Goal: Task Accomplishment & Management: Use online tool/utility

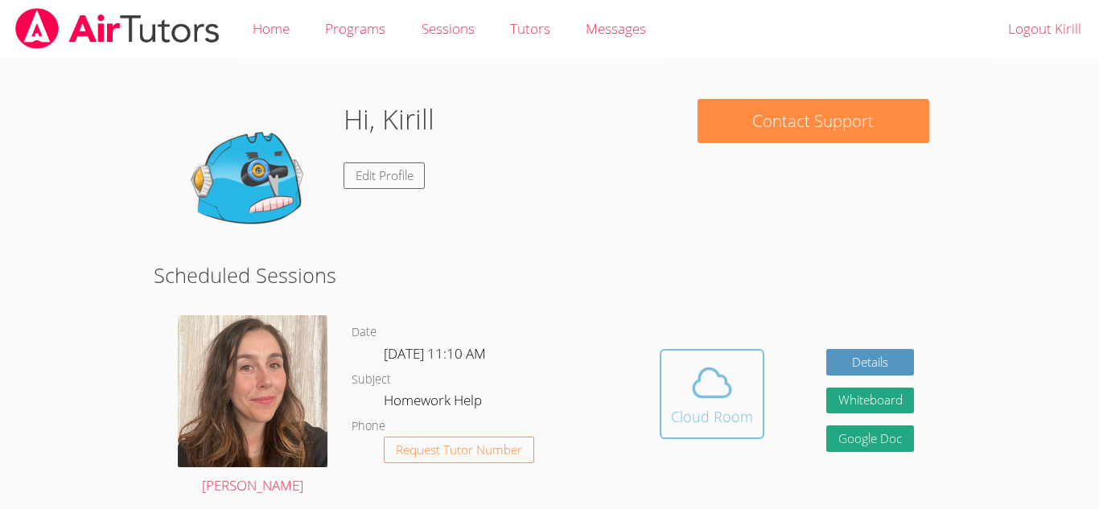
drag, startPoint x: 716, startPoint y: 394, endPoint x: 717, endPoint y: 373, distance: 21.0
click at [717, 373] on icon at bounding box center [711, 382] width 45 height 45
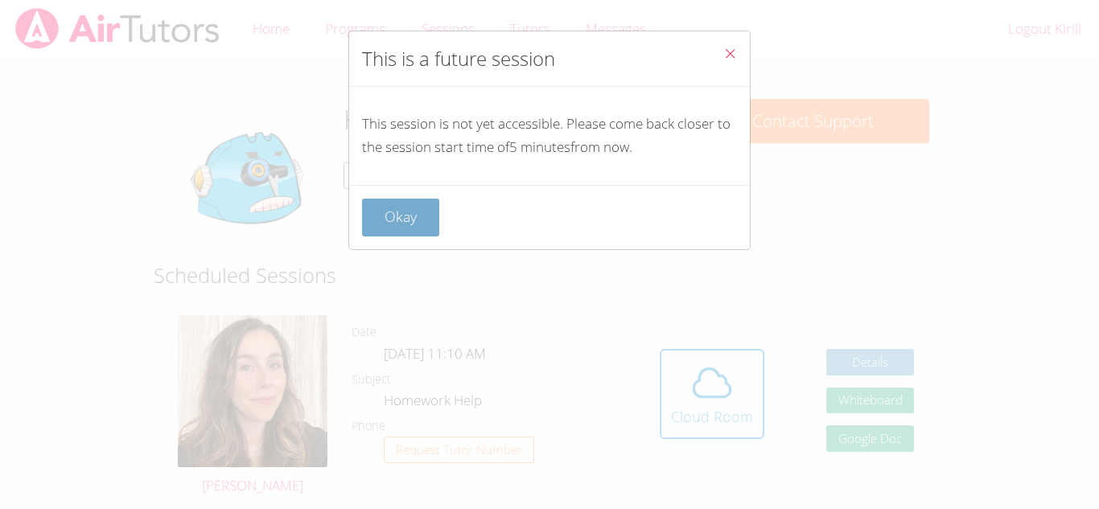
click at [421, 205] on button "Okay" at bounding box center [400, 218] width 77 height 38
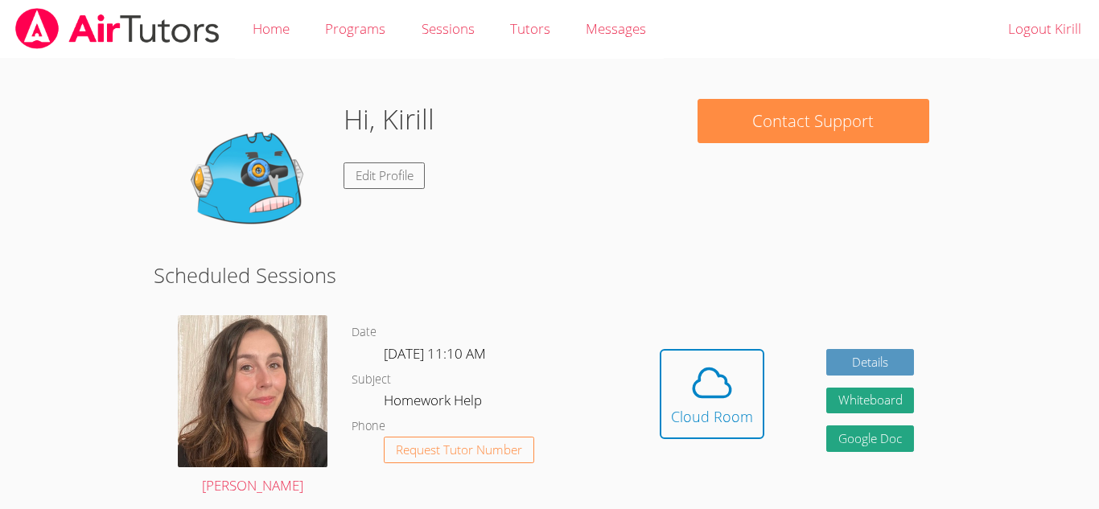
click at [536, 245] on div "Hi, Kirill Edit Profile" at bounding box center [417, 179] width 495 height 161
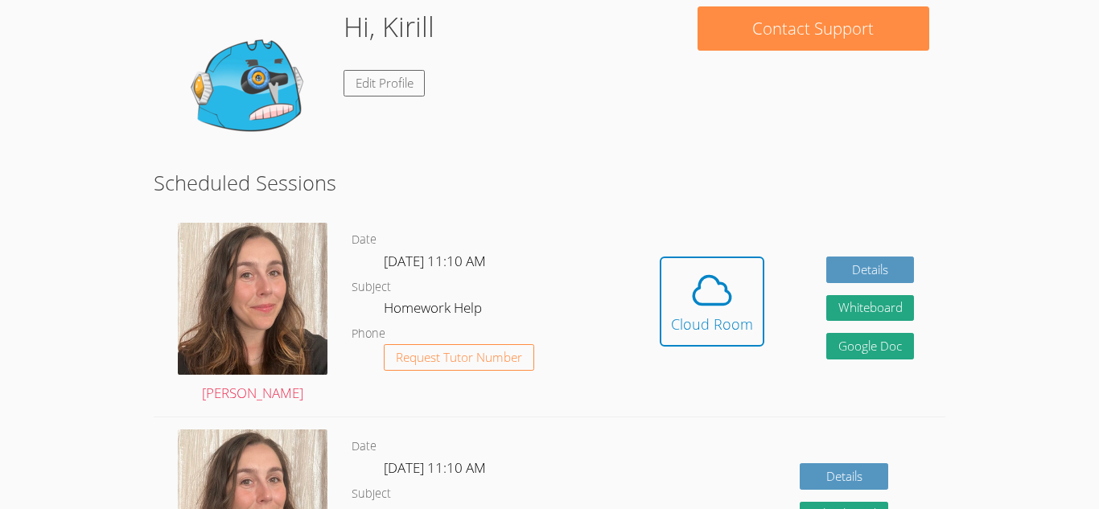
scroll to position [97, 0]
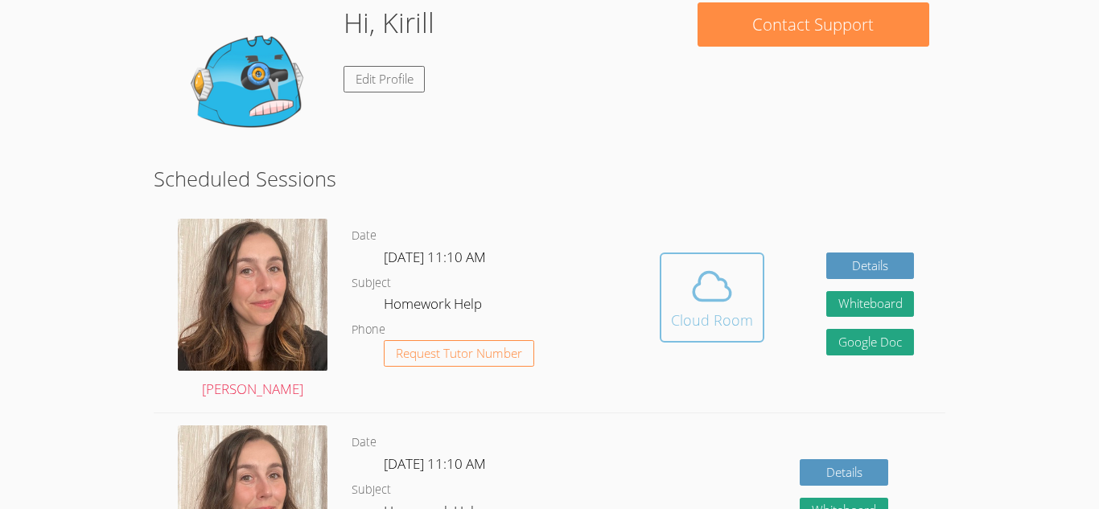
click at [711, 323] on div "Cloud Room" at bounding box center [712, 320] width 82 height 23
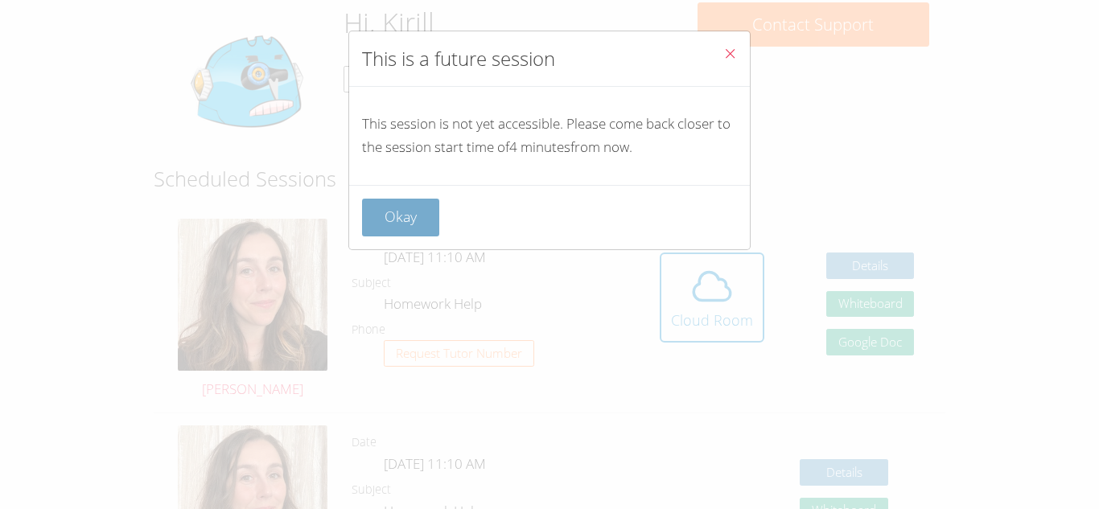
click at [396, 213] on button "Okay" at bounding box center [400, 218] width 77 height 38
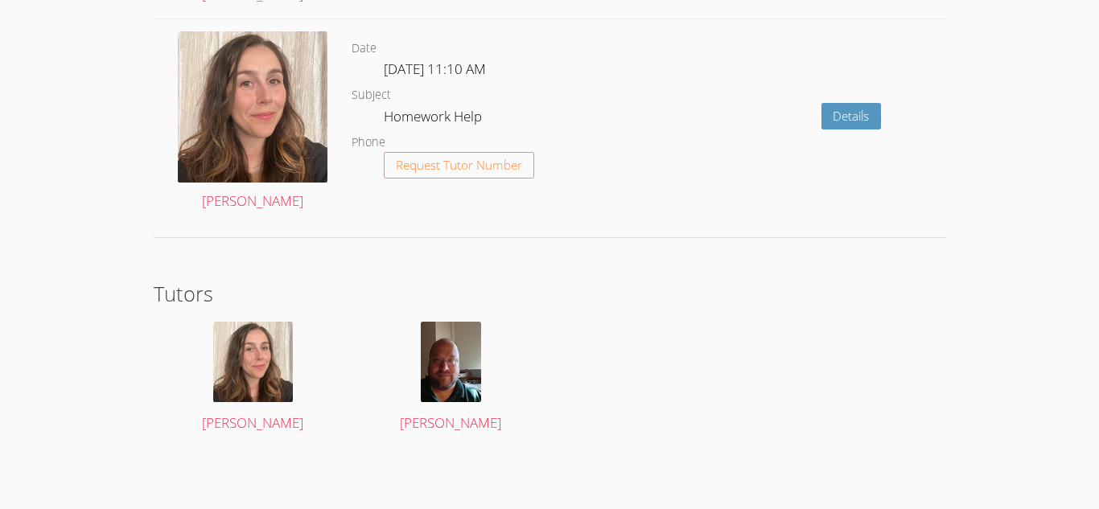
scroll to position [0, 0]
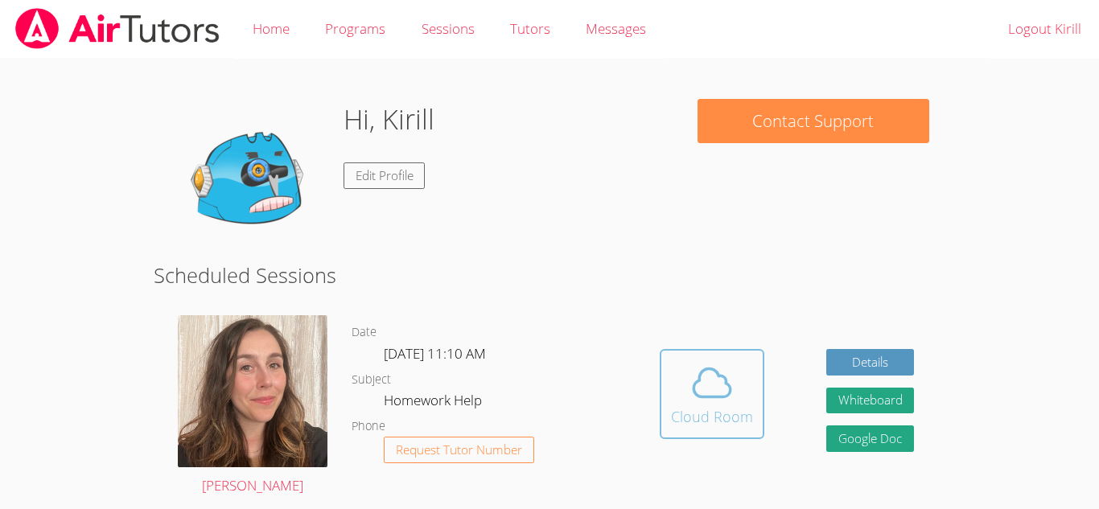
click at [661, 383] on button "Cloud Room" at bounding box center [711, 394] width 105 height 90
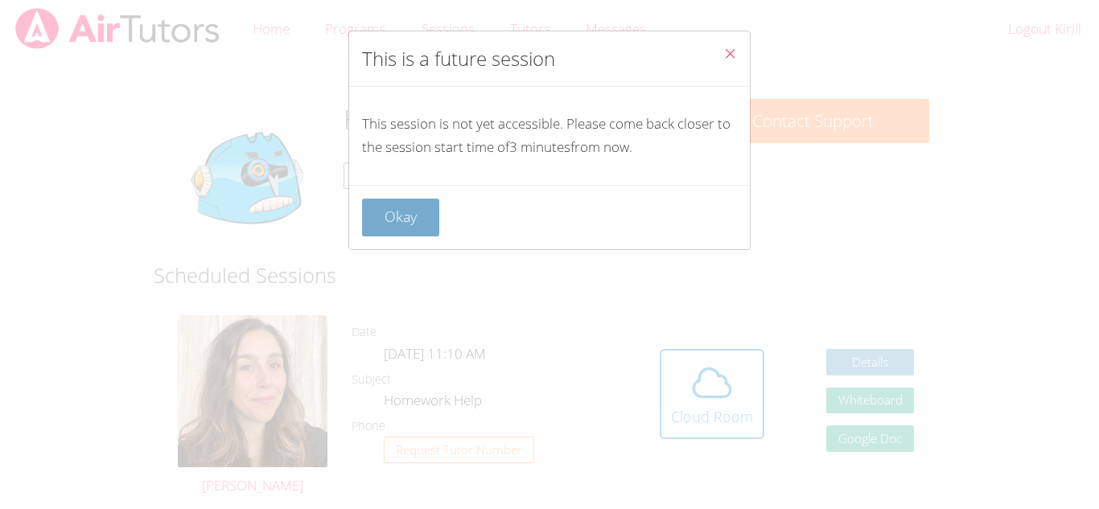
click at [408, 213] on button "Okay" at bounding box center [400, 218] width 77 height 38
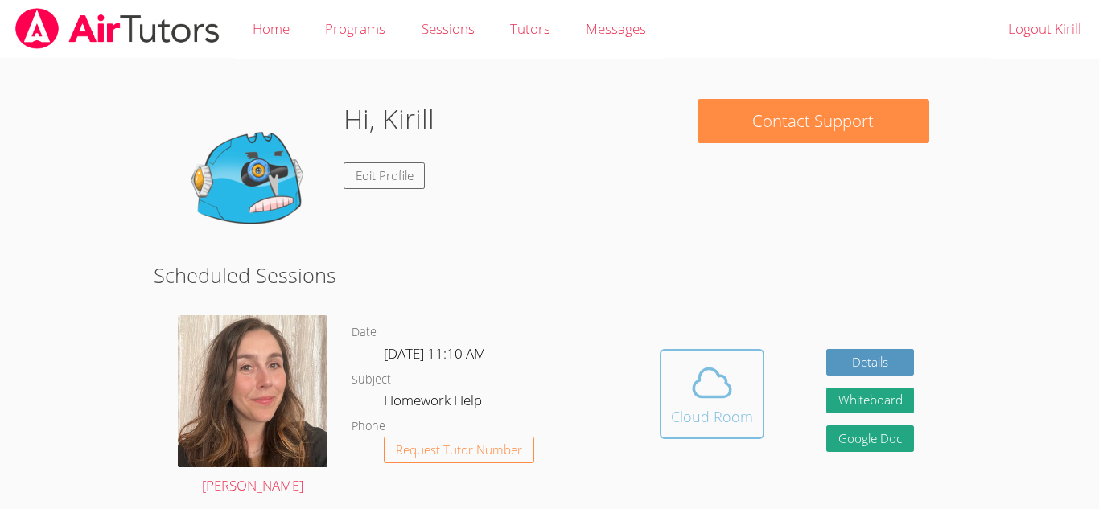
click at [705, 427] on div "Cloud Room" at bounding box center [712, 416] width 82 height 23
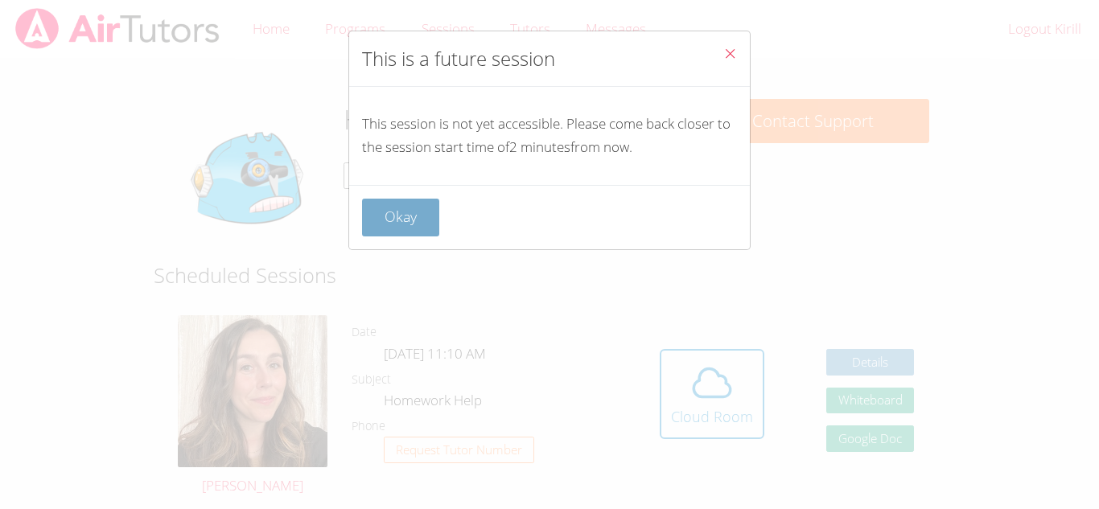
click at [377, 230] on button "Okay" at bounding box center [400, 218] width 77 height 38
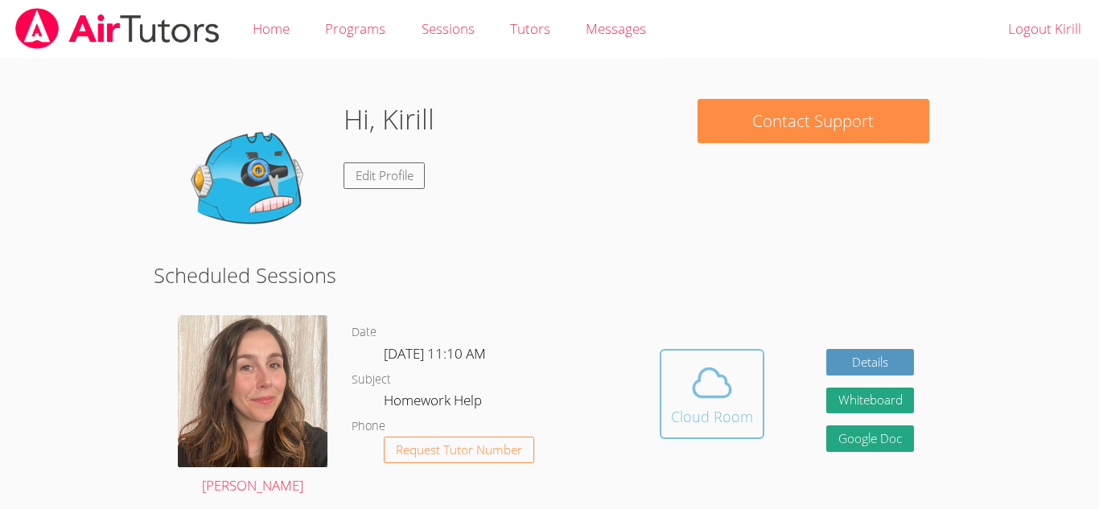
click at [684, 360] on span at bounding box center [712, 382] width 82 height 45
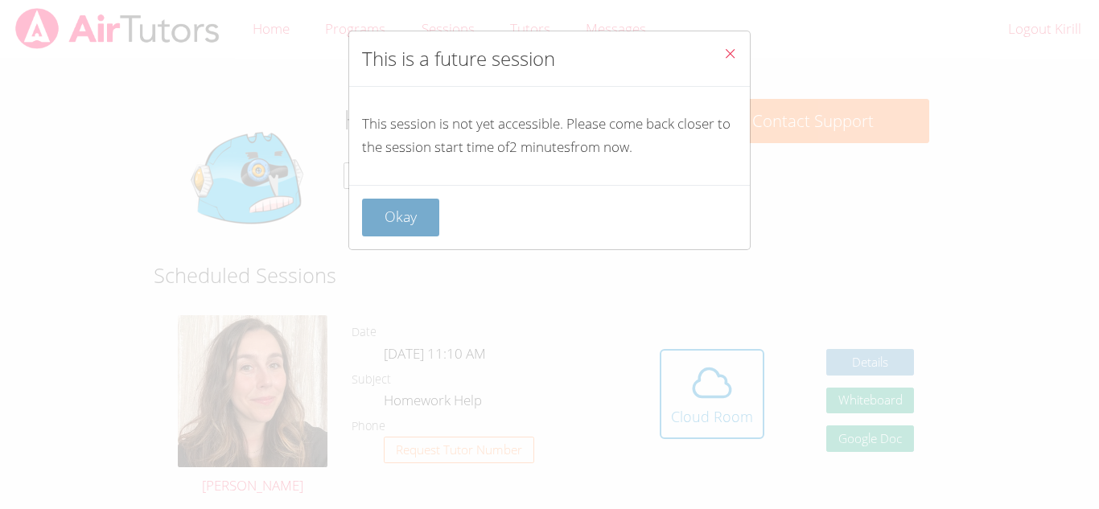
click at [374, 218] on button "Okay" at bounding box center [400, 218] width 77 height 38
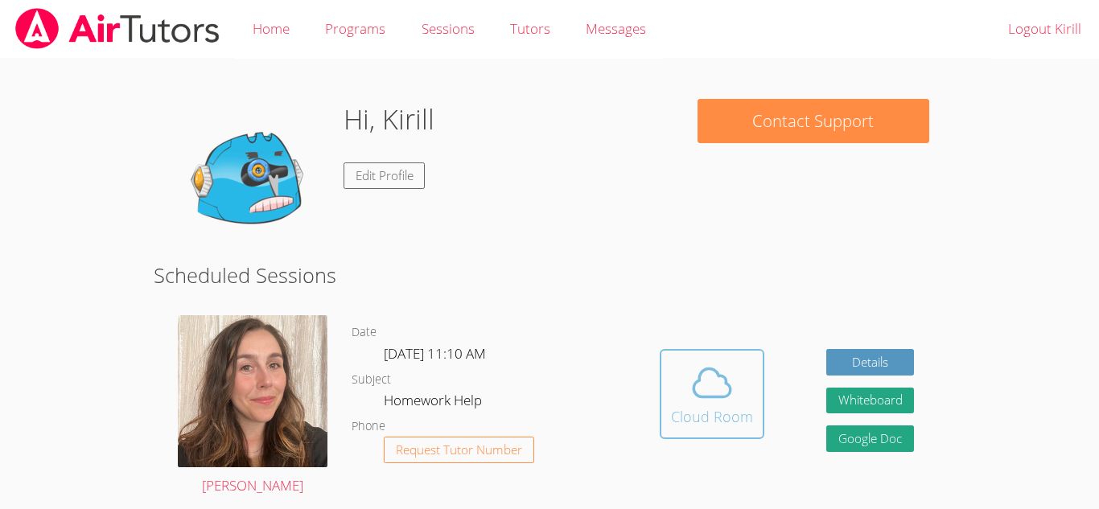
click at [713, 413] on div "Cloud Room" at bounding box center [712, 416] width 82 height 23
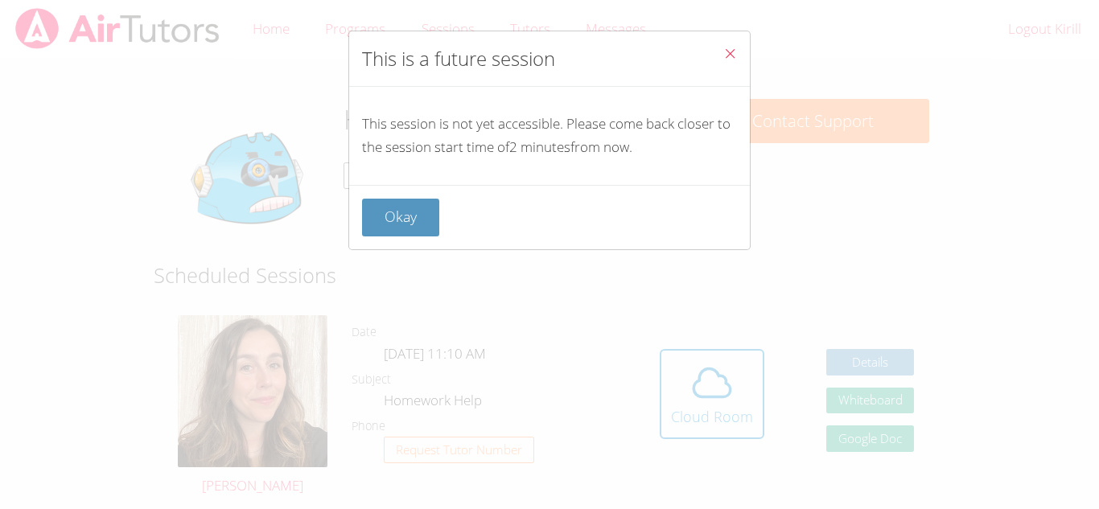
click at [733, 55] on icon "Close" at bounding box center [730, 54] width 14 height 14
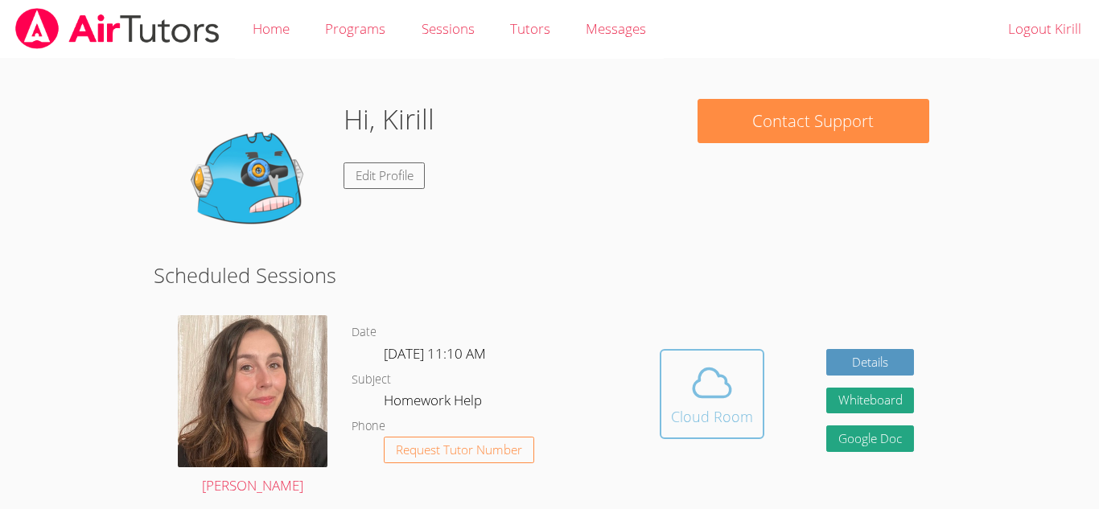
click at [696, 388] on icon at bounding box center [711, 382] width 45 height 45
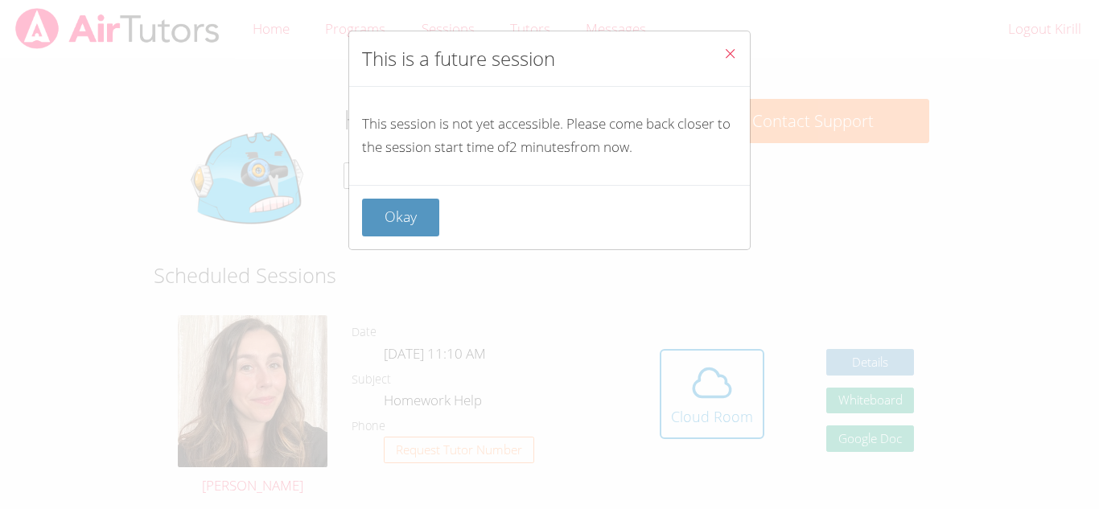
click at [359, 224] on div "Okay" at bounding box center [549, 217] width 401 height 64
click at [429, 230] on button "Okay" at bounding box center [400, 218] width 77 height 38
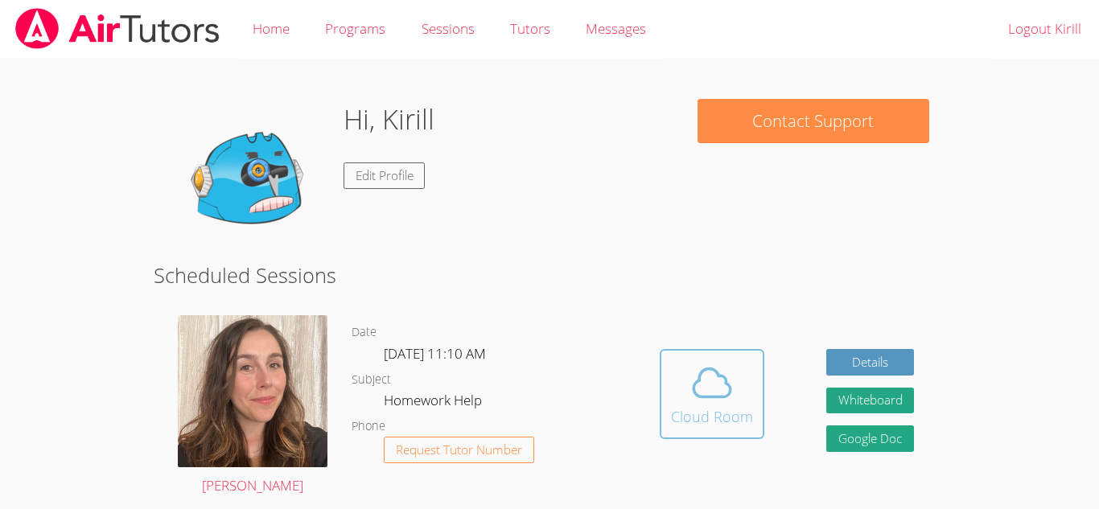
click at [746, 384] on span at bounding box center [712, 382] width 82 height 45
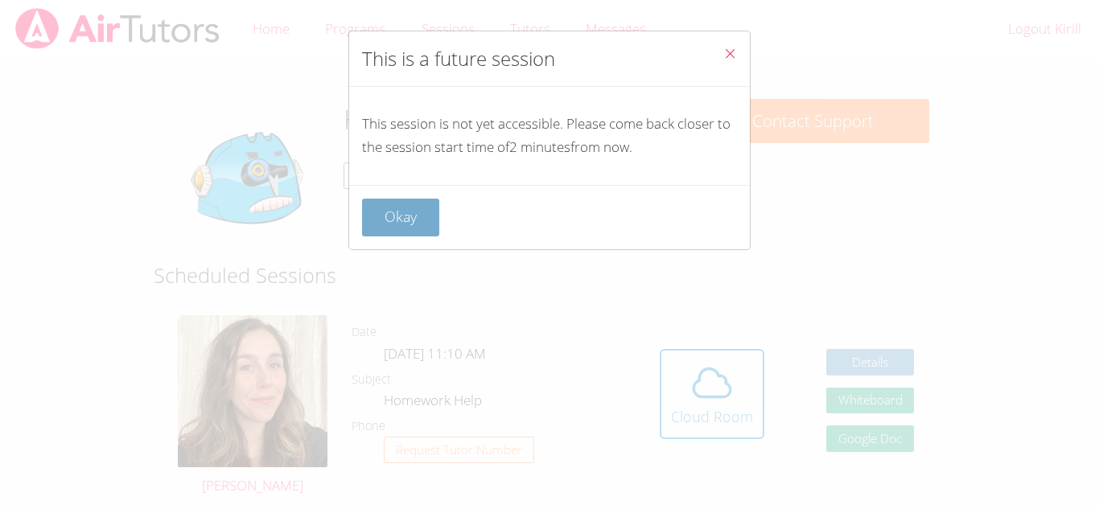
click at [364, 213] on button "Okay" at bounding box center [400, 218] width 77 height 38
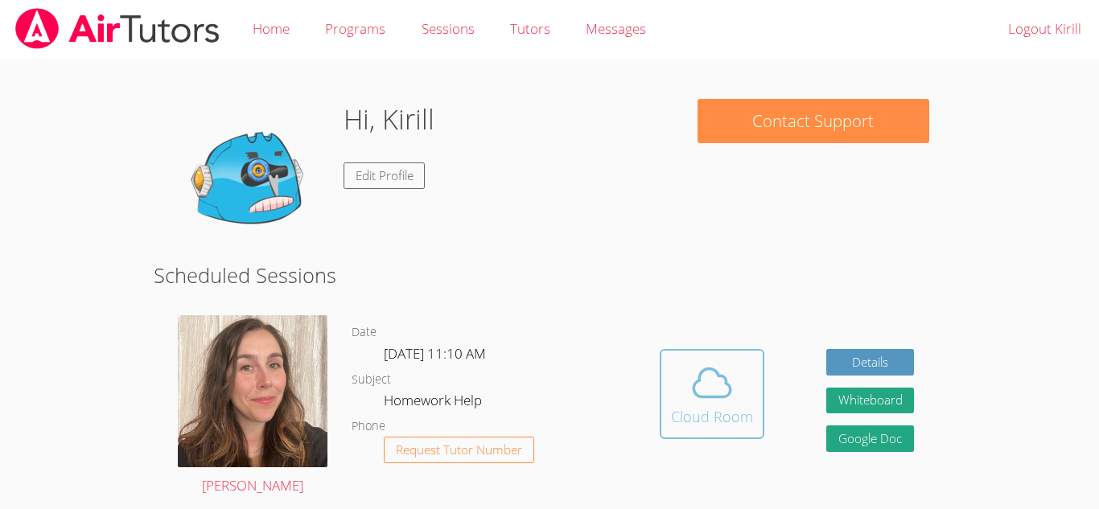
click at [732, 436] on button "Cloud Room" at bounding box center [711, 394] width 105 height 90
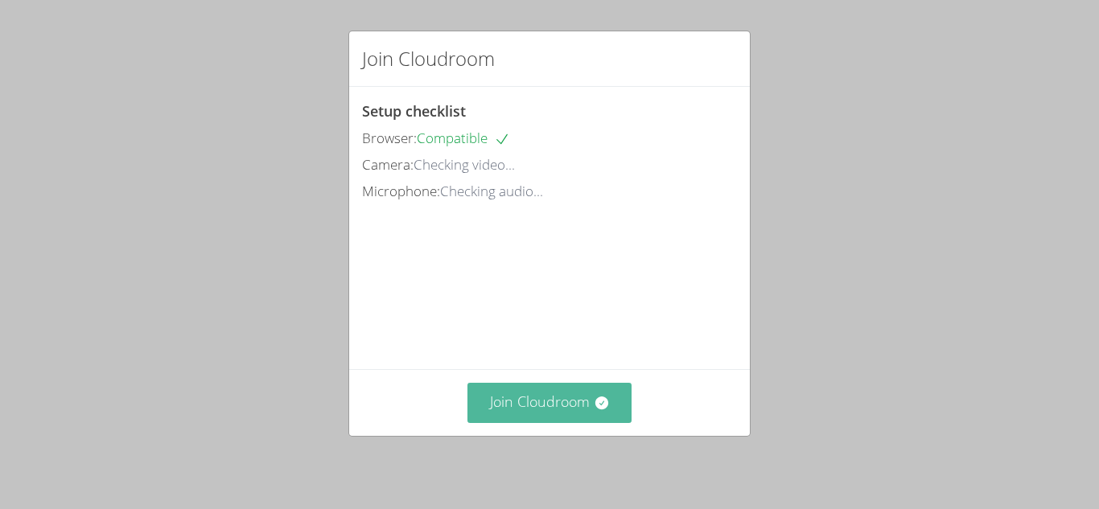
click at [534, 395] on button "Join Cloudroom" at bounding box center [549, 402] width 165 height 39
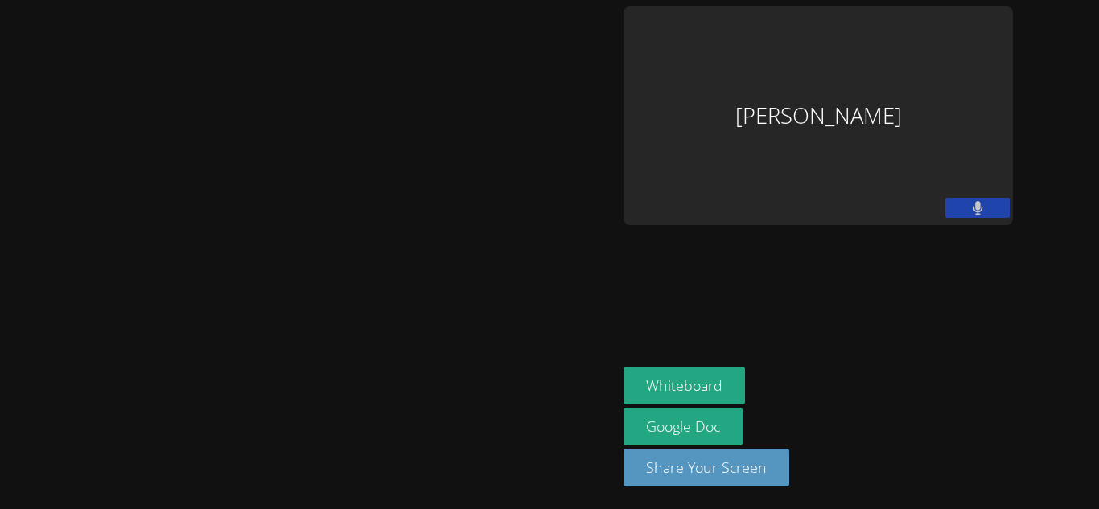
click at [963, 295] on aside "Kirill Strizhov Whiteboard Google Doc Share Your Screen" at bounding box center [818, 254] width 402 height 509
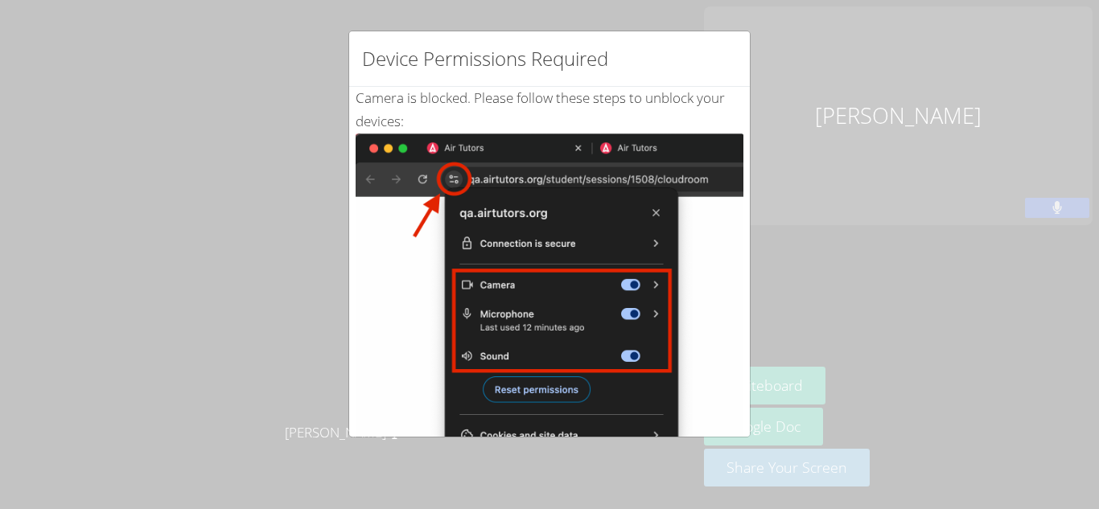
scroll to position [320, 0]
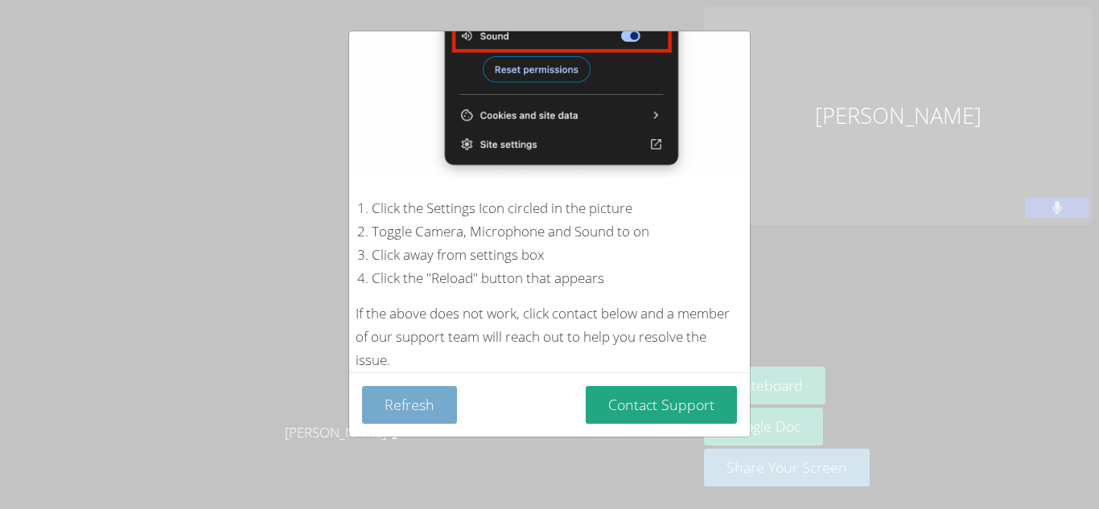
click at [444, 404] on button "Refresh" at bounding box center [409, 405] width 95 height 38
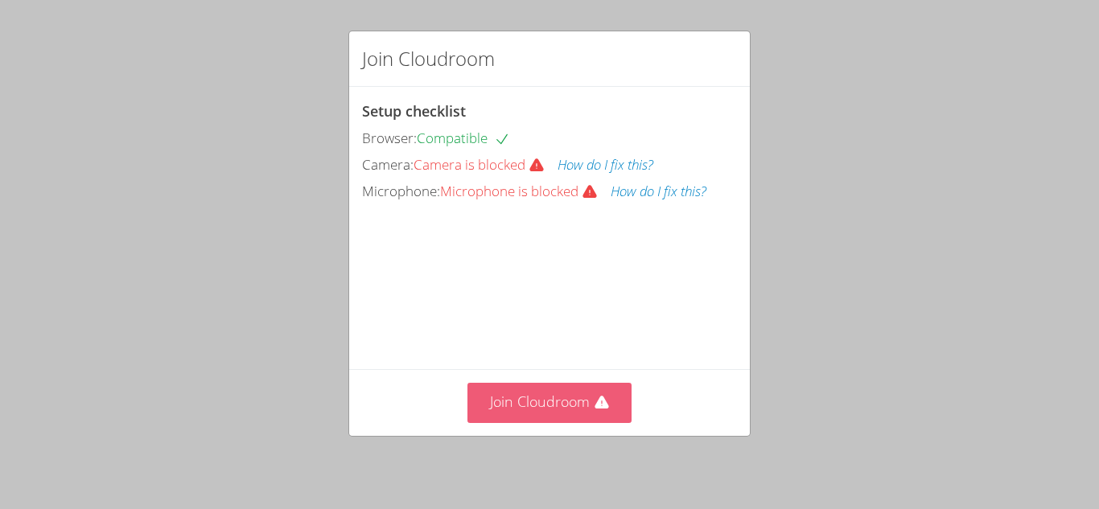
click at [594, 415] on button "Join Cloudroom" at bounding box center [549, 402] width 165 height 39
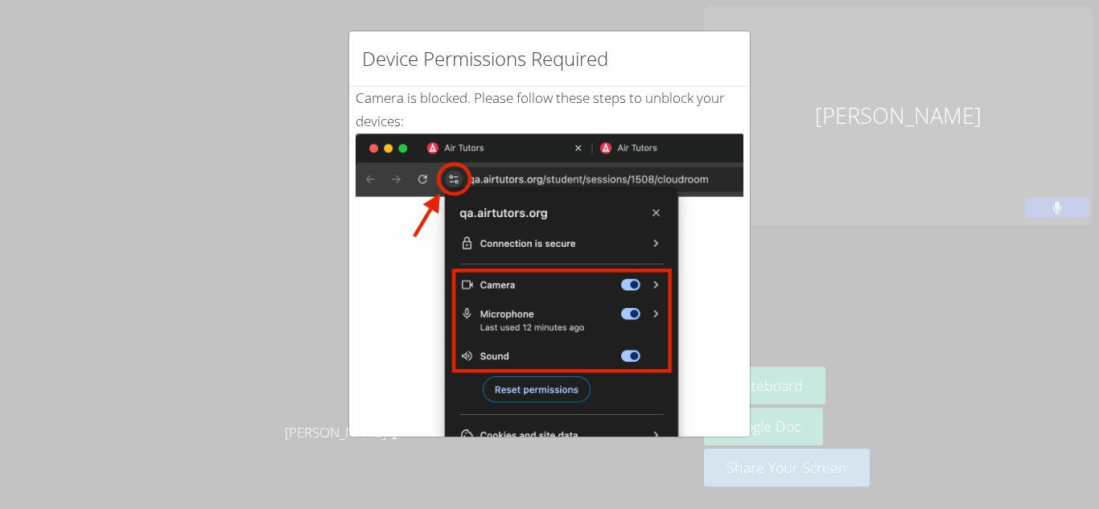
scroll to position [320, 0]
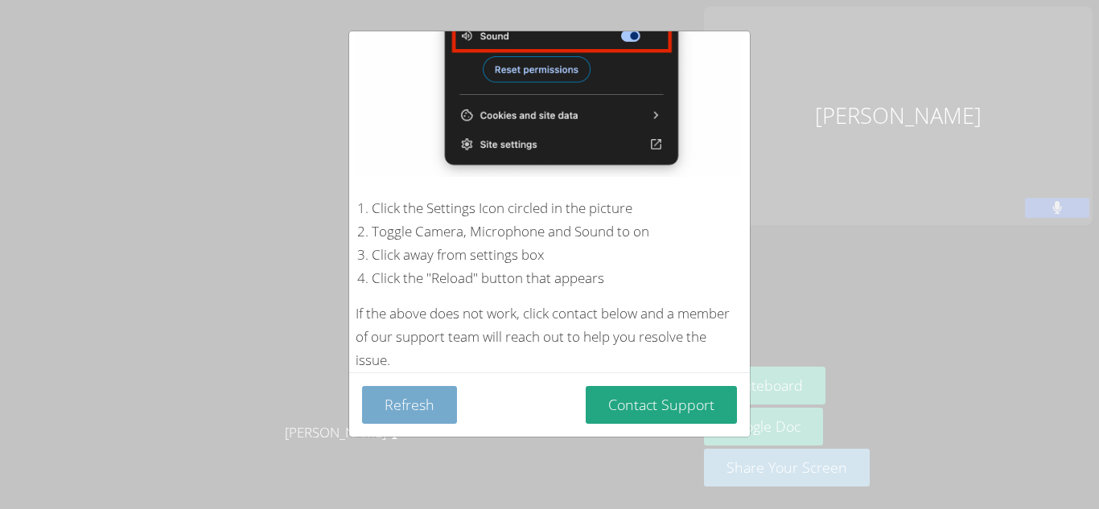
click at [405, 388] on button "Refresh" at bounding box center [409, 405] width 95 height 38
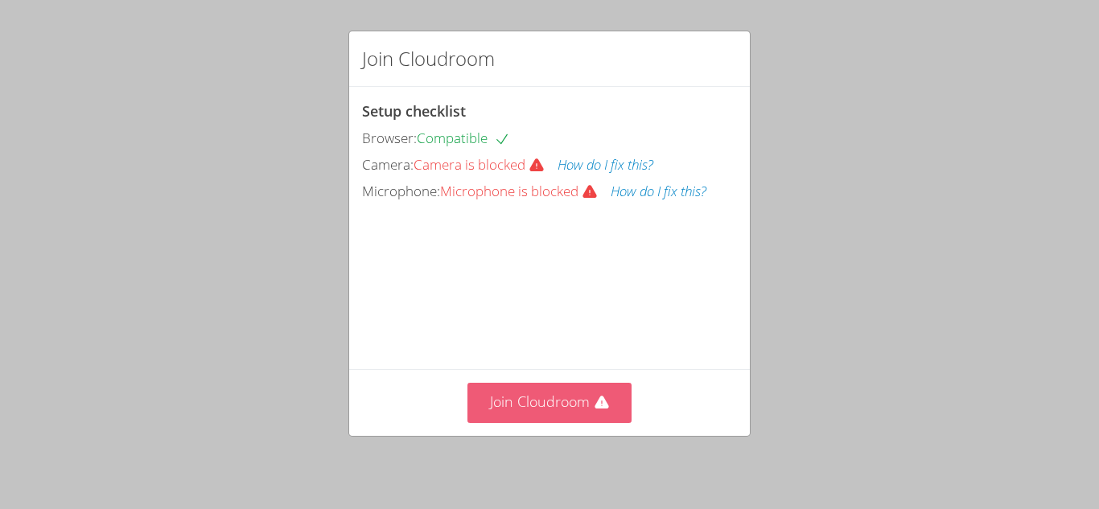
click at [479, 388] on button "Join Cloudroom" at bounding box center [549, 402] width 165 height 39
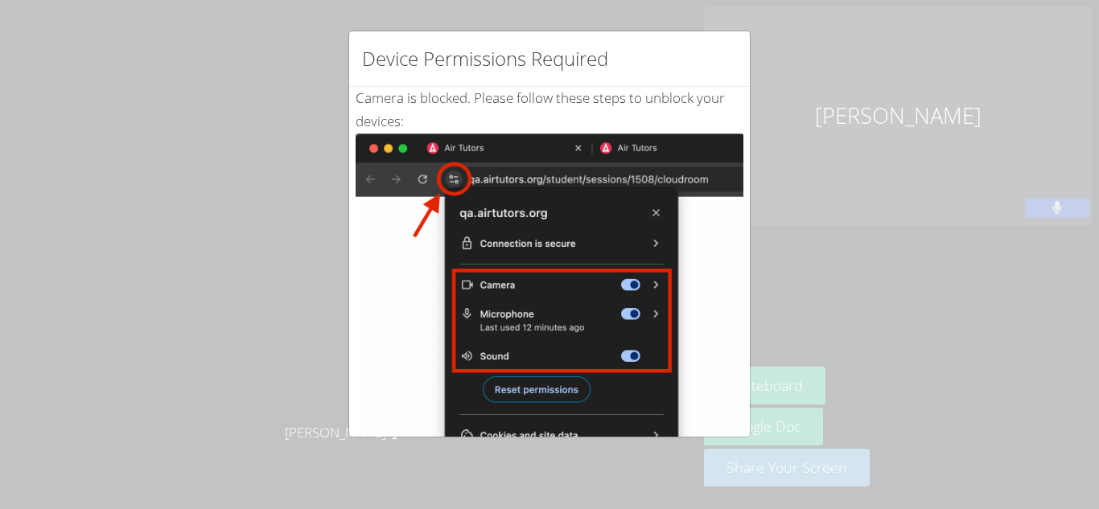
scroll to position [320, 0]
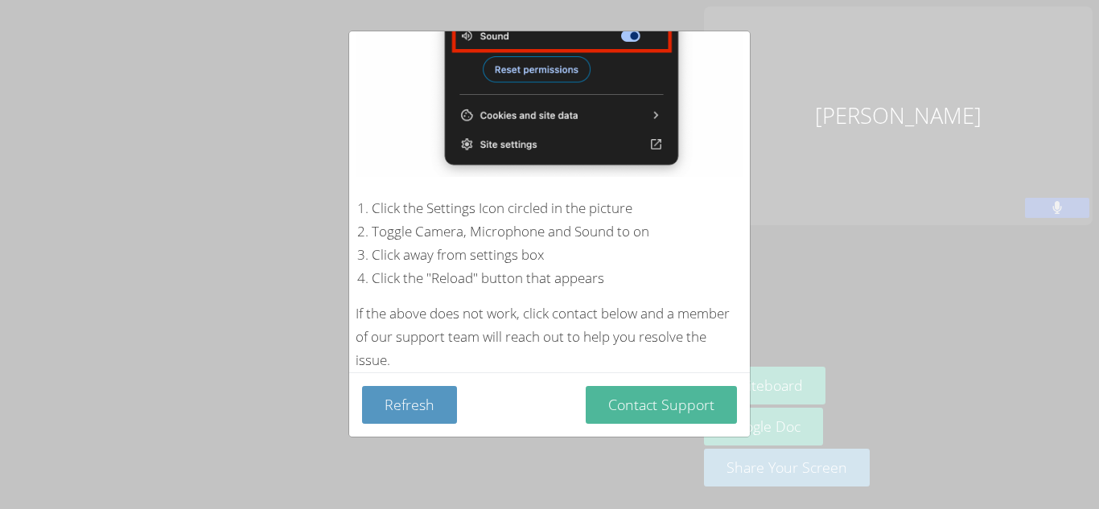
click at [635, 392] on button "Contact Support" at bounding box center [660, 405] width 151 height 38
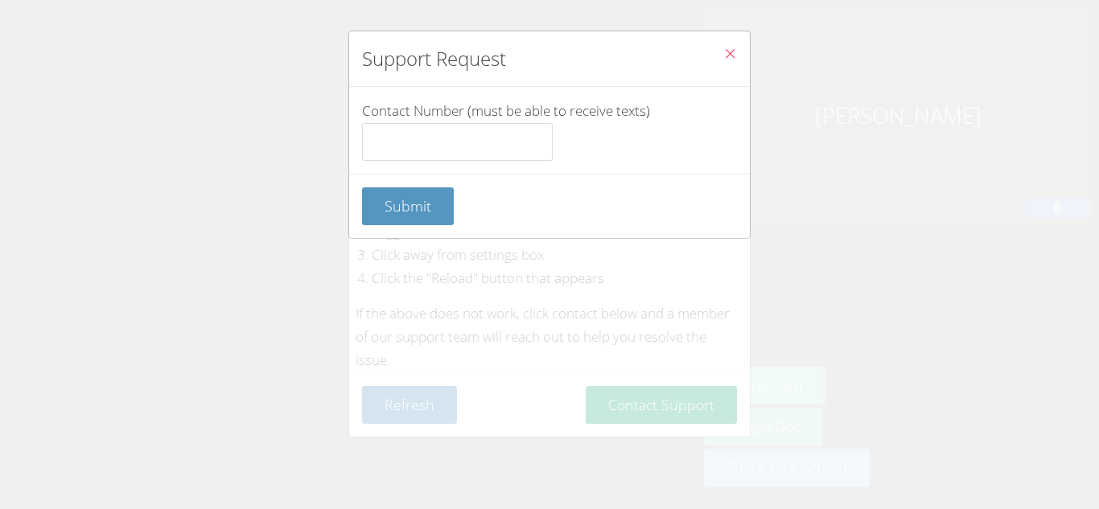
click at [736, 56] on icon "Close" at bounding box center [730, 54] width 14 height 14
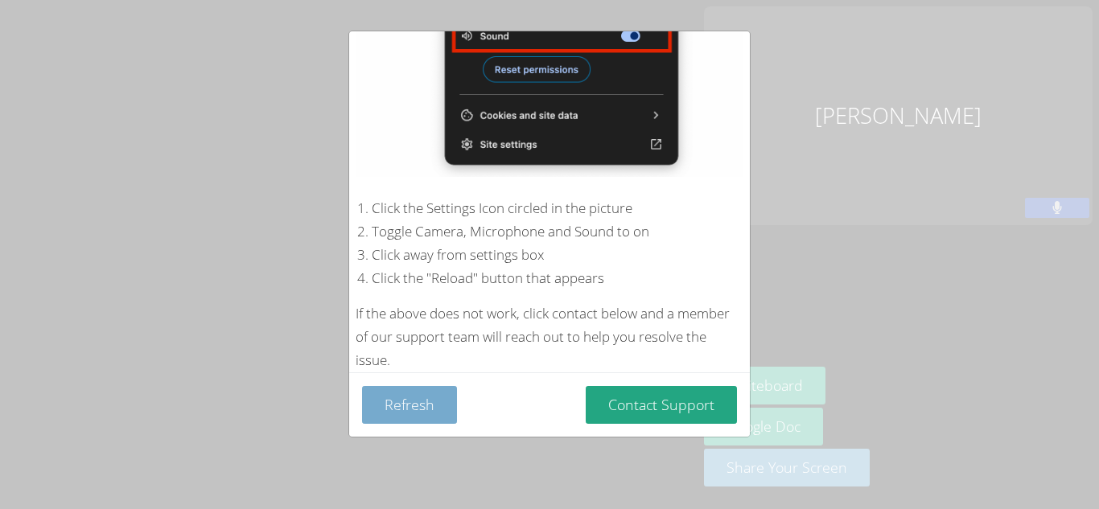
click at [370, 400] on button "Refresh" at bounding box center [409, 405] width 95 height 38
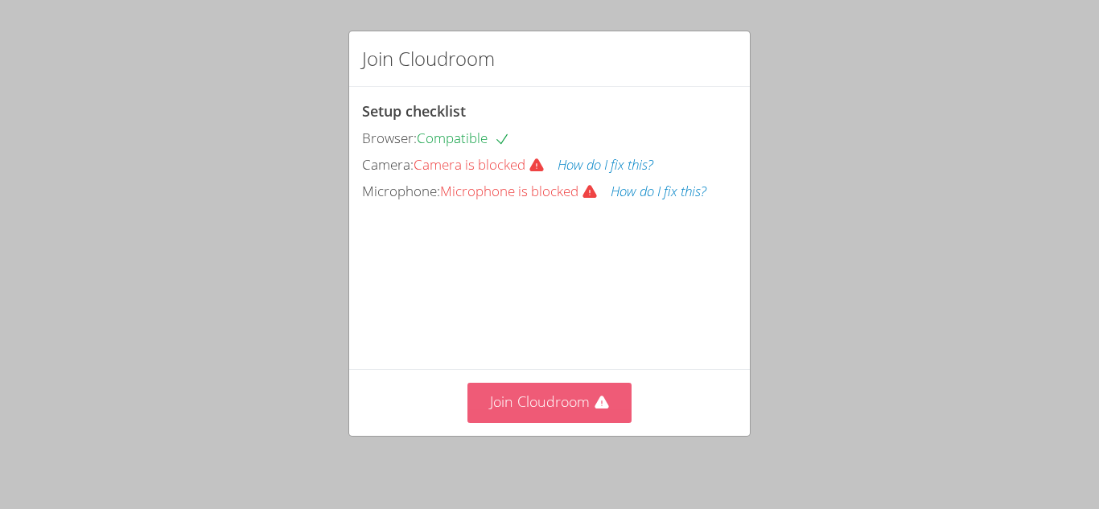
click at [569, 387] on button "Join Cloudroom" at bounding box center [549, 402] width 165 height 39
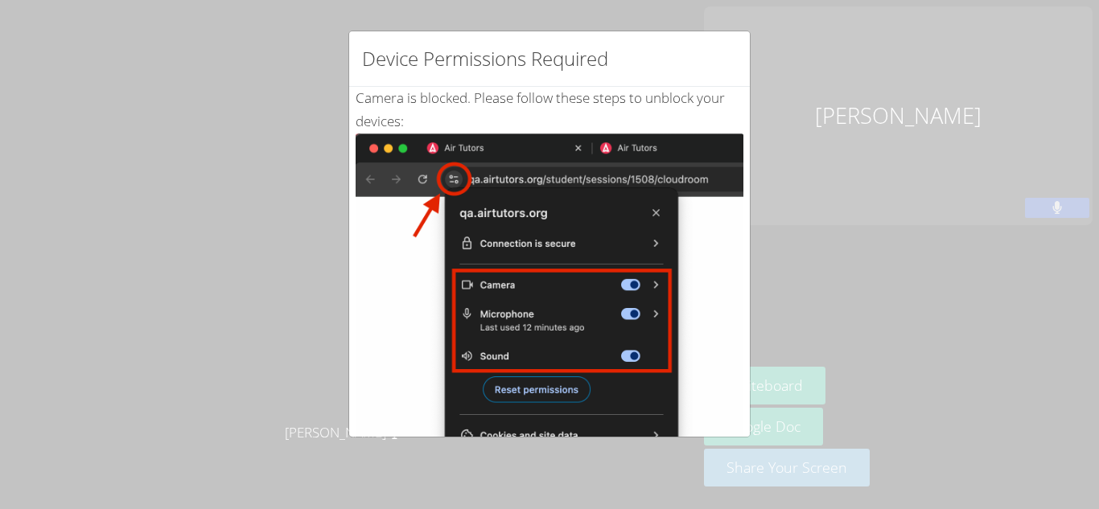
click at [655, 210] on img at bounding box center [549, 316] width 388 height 364
click at [655, 213] on img at bounding box center [549, 316] width 388 height 364
click at [730, 137] on img at bounding box center [549, 316] width 388 height 364
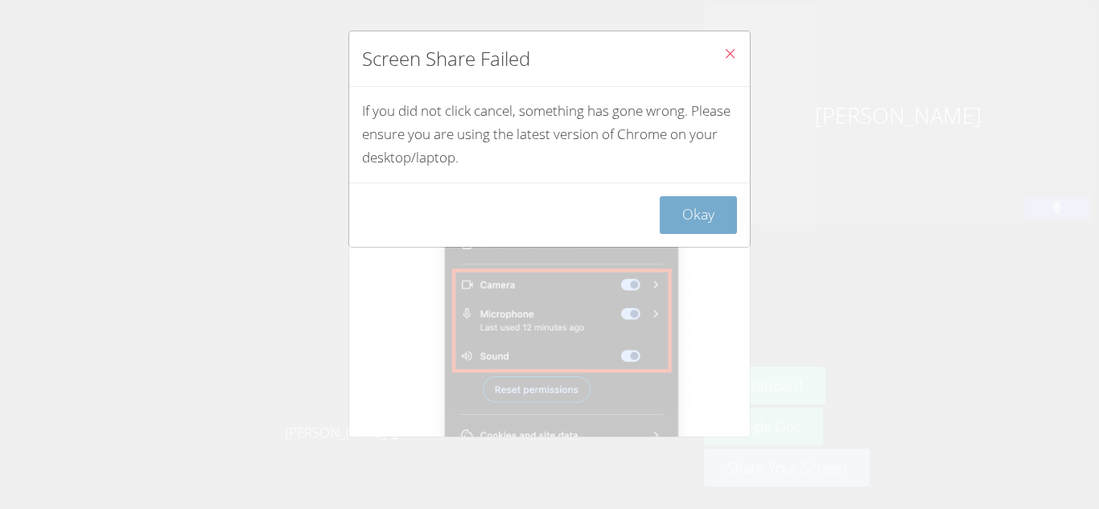
click at [725, 212] on button "Okay" at bounding box center [697, 215] width 77 height 38
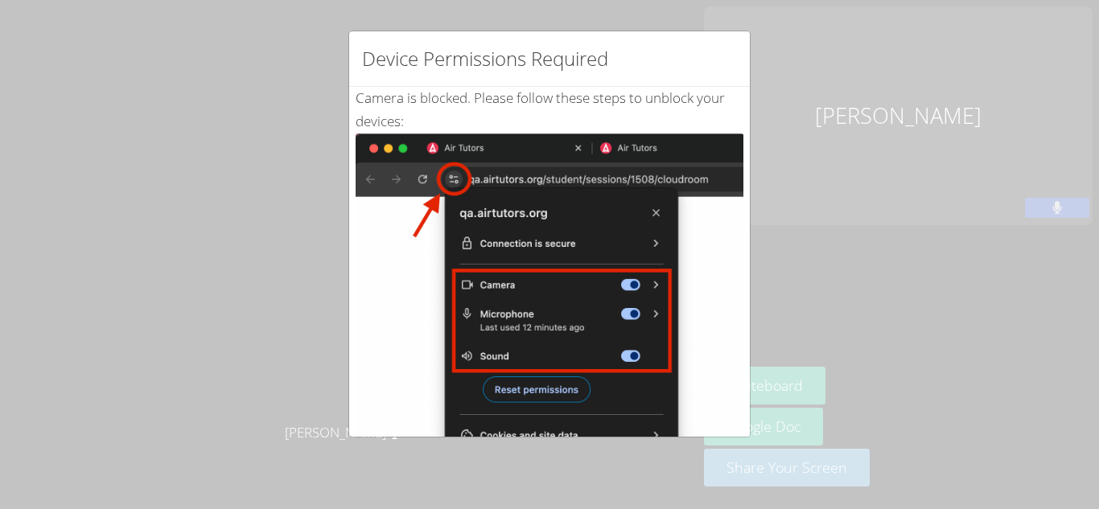
click at [649, 214] on img at bounding box center [549, 316] width 388 height 364
click at [942, 483] on div "Device Permissions Required Camera is blocked . Please follow these steps to un…" at bounding box center [549, 254] width 1099 height 509
click at [941, 483] on div "Device Permissions Required Camera is blocked . Please follow these steps to un…" at bounding box center [549, 254] width 1099 height 509
drag, startPoint x: 951, startPoint y: 472, endPoint x: 870, endPoint y: 475, distance: 81.3
click at [870, 475] on div "Device Permissions Required Camera is blocked . Please follow these steps to un…" at bounding box center [549, 254] width 1099 height 509
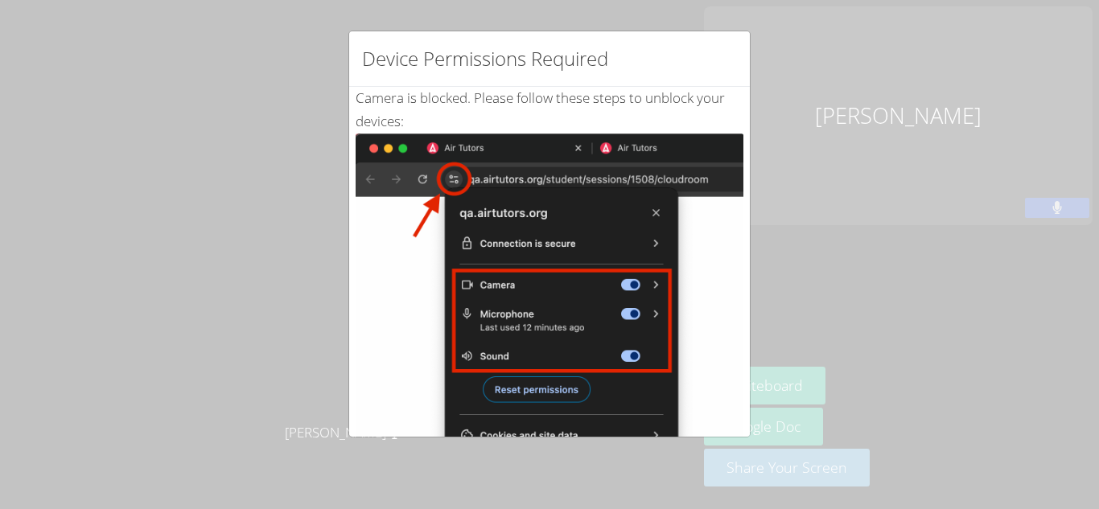
click at [687, 330] on img at bounding box center [549, 316] width 388 height 364
click at [272, 361] on div "Device Permissions Required Camera is blocked . Please follow these steps to un…" at bounding box center [549, 254] width 1099 height 509
click at [807, 64] on div "Device Permissions Required Camera is blocked . Please follow these steps to un…" at bounding box center [549, 254] width 1099 height 509
click at [830, 90] on div "Device Permissions Required Camera is blocked . Please follow these steps to un…" at bounding box center [549, 254] width 1099 height 509
click at [746, 214] on div "Device Permissions Required Camera is blocked . Please follow these steps to un…" at bounding box center [549, 234] width 402 height 407
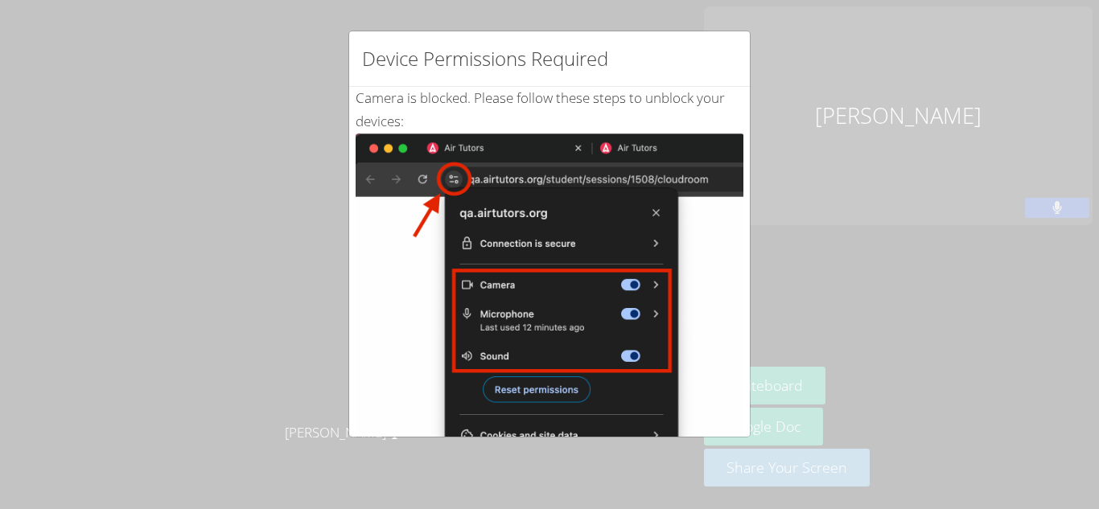
click at [167, 313] on div "Device Permissions Required Camera is blocked . Please follow these steps to un…" at bounding box center [549, 254] width 1099 height 509
click at [643, 70] on div "Device Permissions Required" at bounding box center [549, 58] width 401 height 55
click at [380, 185] on img at bounding box center [549, 316] width 388 height 364
click at [76, 236] on div "Device Permissions Required Camera is blocked . Please follow these steps to un…" at bounding box center [549, 254] width 1099 height 509
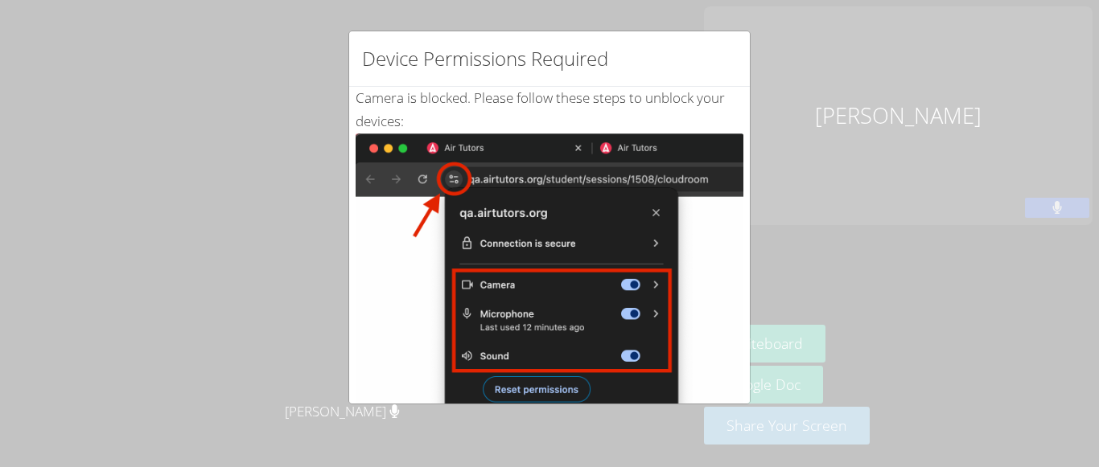
click at [639, 49] on div "Device Permissions Required" at bounding box center [549, 58] width 401 height 55
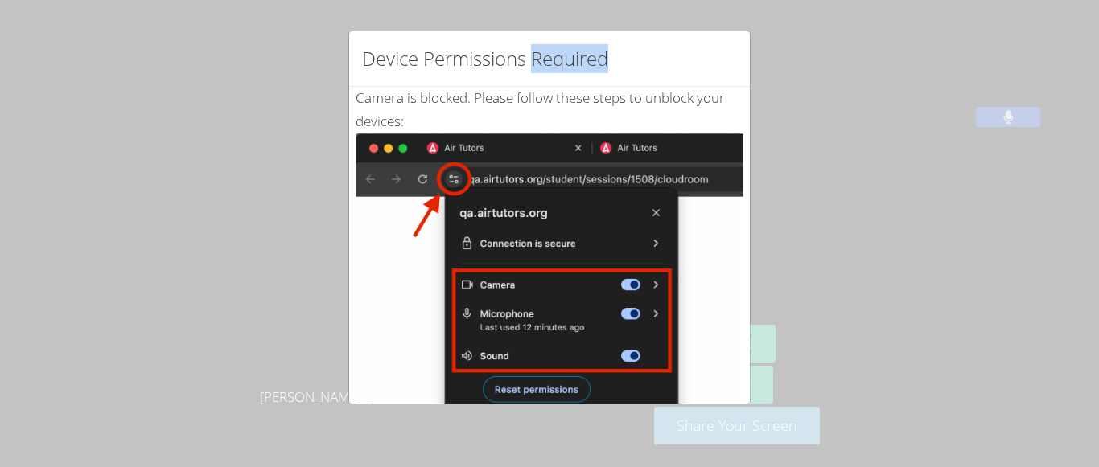
click at [92, 153] on div "Device Permissions Required Camera is blocked . Please follow these steps to un…" at bounding box center [549, 233] width 1099 height 467
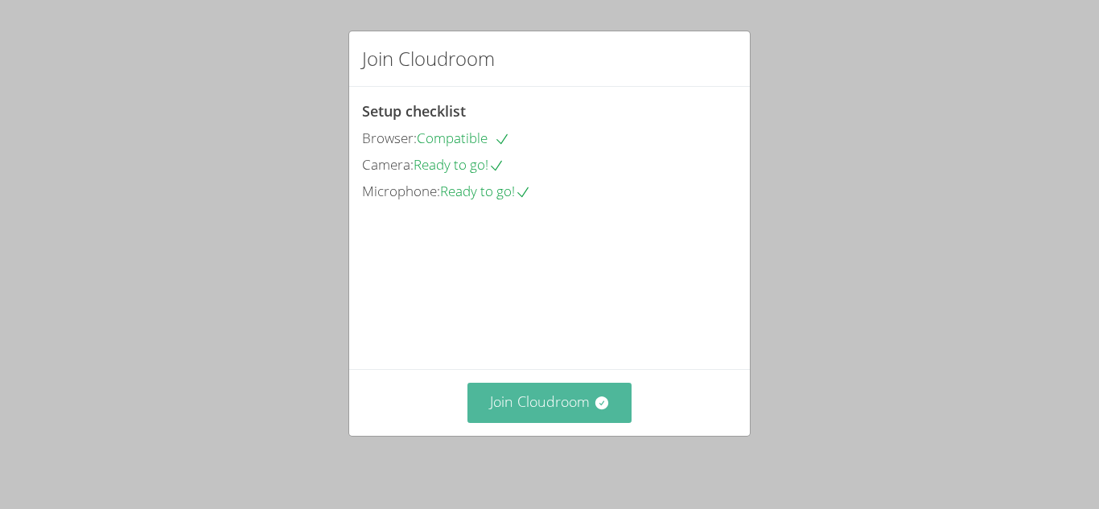
click at [524, 398] on button "Join Cloudroom" at bounding box center [549, 402] width 165 height 39
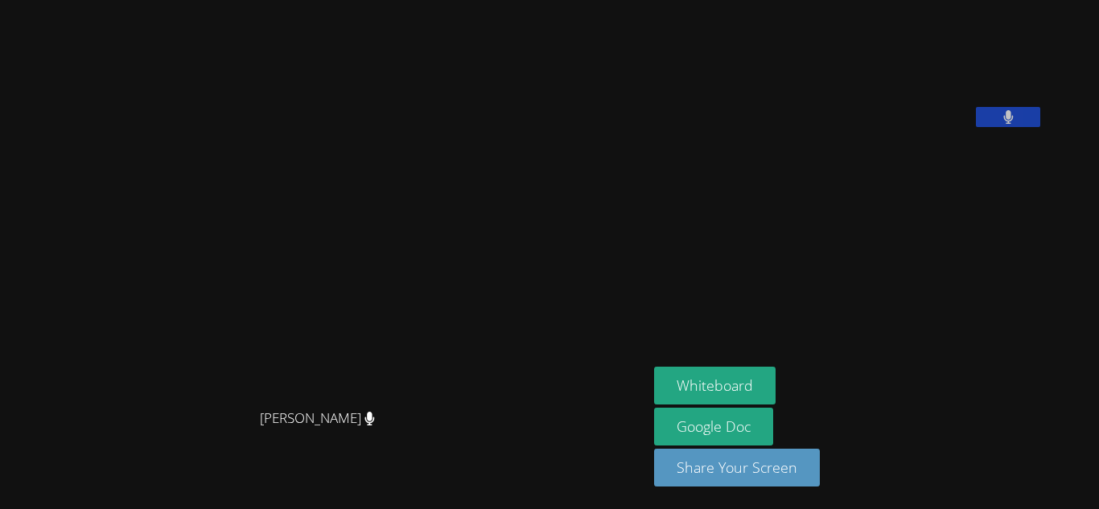
click at [445, 287] on video at bounding box center [323, 222] width 241 height 357
click at [733, 375] on button "Whiteboard" at bounding box center [714, 386] width 121 height 38
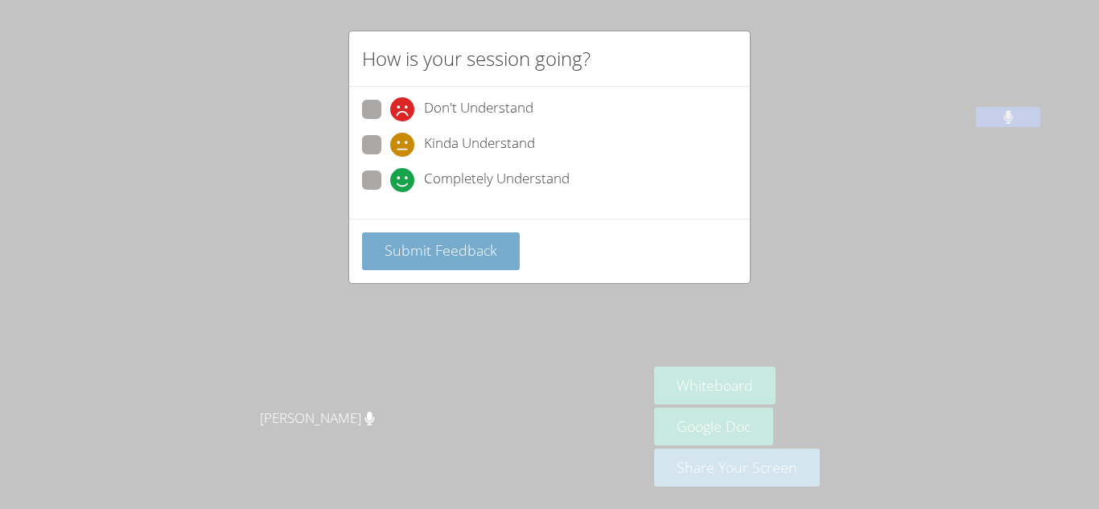
click at [437, 238] on button "Submit Feedback" at bounding box center [441, 251] width 158 height 38
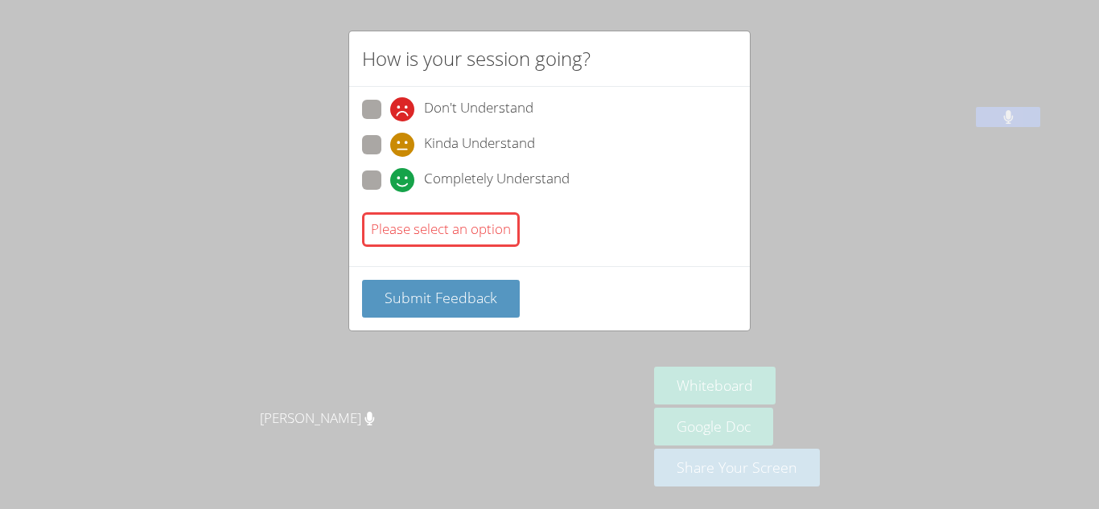
click at [392, 171] on icon at bounding box center [402, 180] width 24 height 24
click at [392, 171] on input "Completely Understand" at bounding box center [397, 177] width 14 height 14
radio input "true"
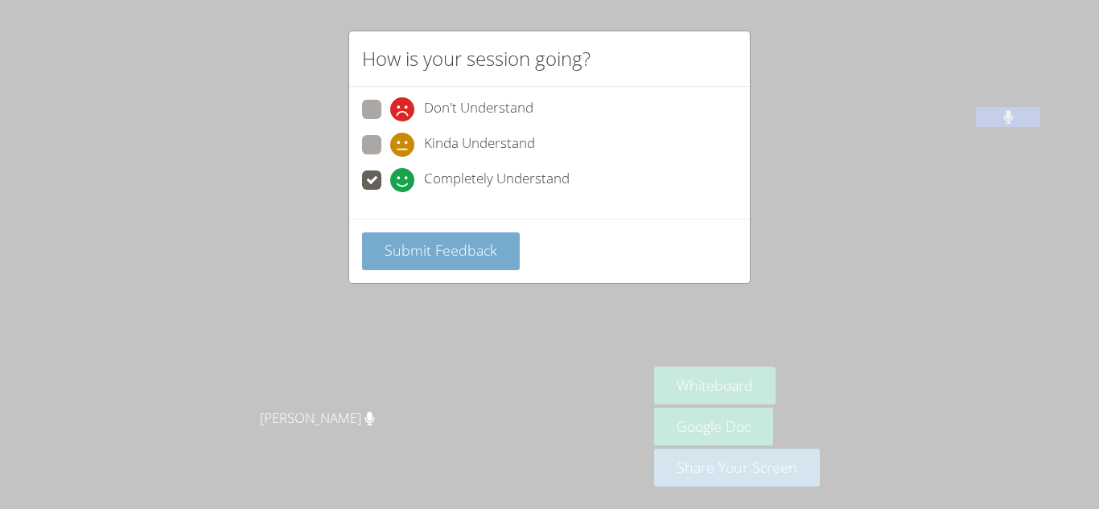
click at [419, 235] on button "Submit Feedback" at bounding box center [441, 251] width 158 height 38
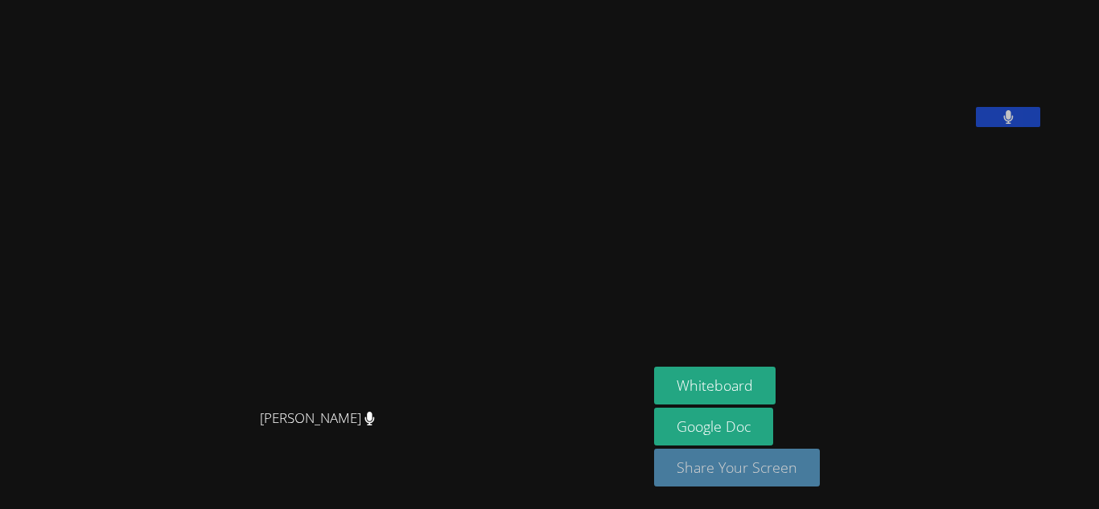
click at [820, 471] on button "Share Your Screen" at bounding box center [737, 468] width 166 height 38
click at [445, 310] on video at bounding box center [323, 222] width 241 height 357
click at [413, 3] on main "Brittany Atkinson Brittany Atkinson" at bounding box center [323, 254] width 647 height 509
